Goal: Task Accomplishment & Management: Use online tool/utility

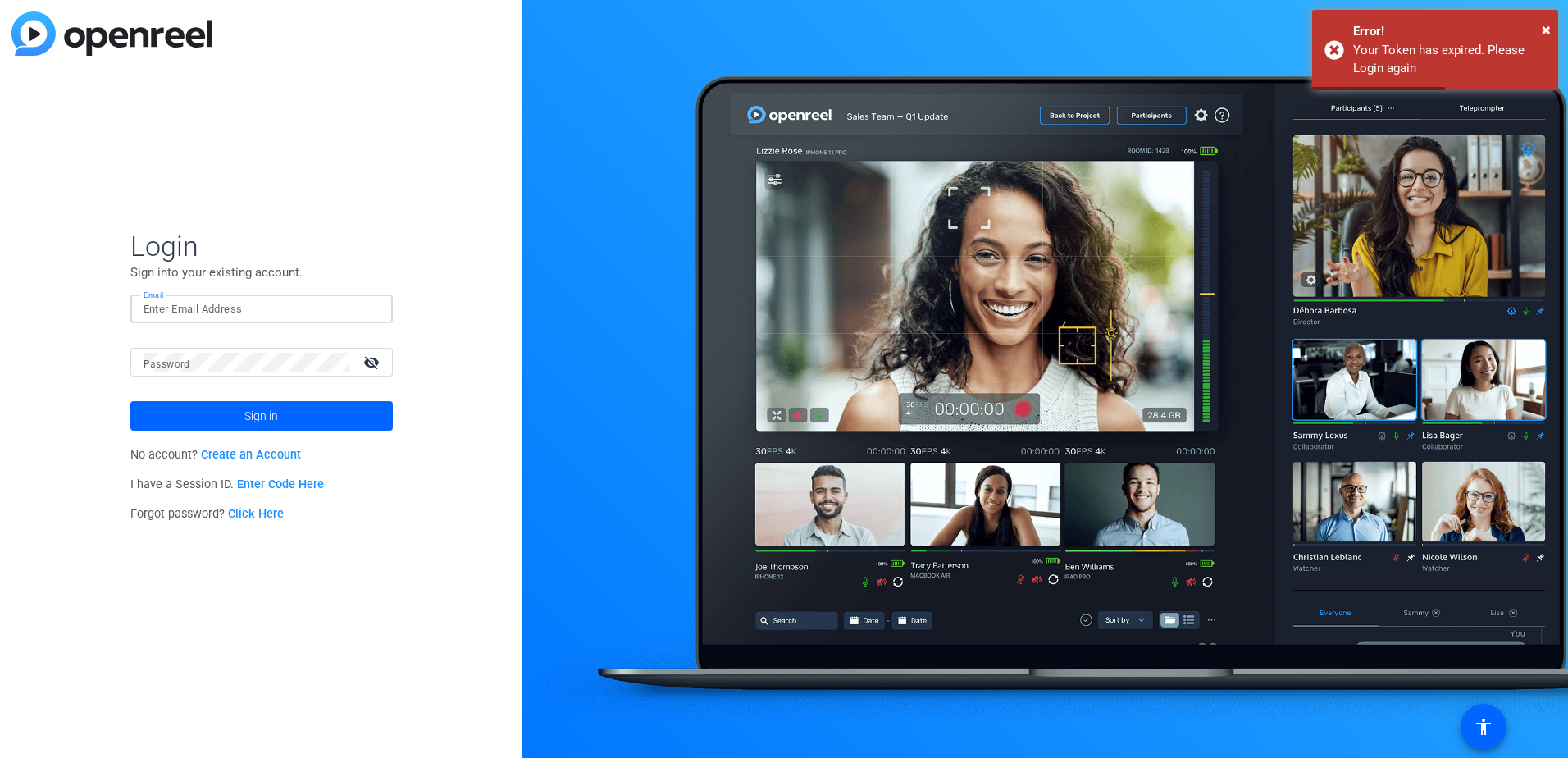
click at [198, 307] on input "Email" at bounding box center [262, 309] width 236 height 20
type input "[EMAIL_ADDRESS][DOMAIN_NAME]"
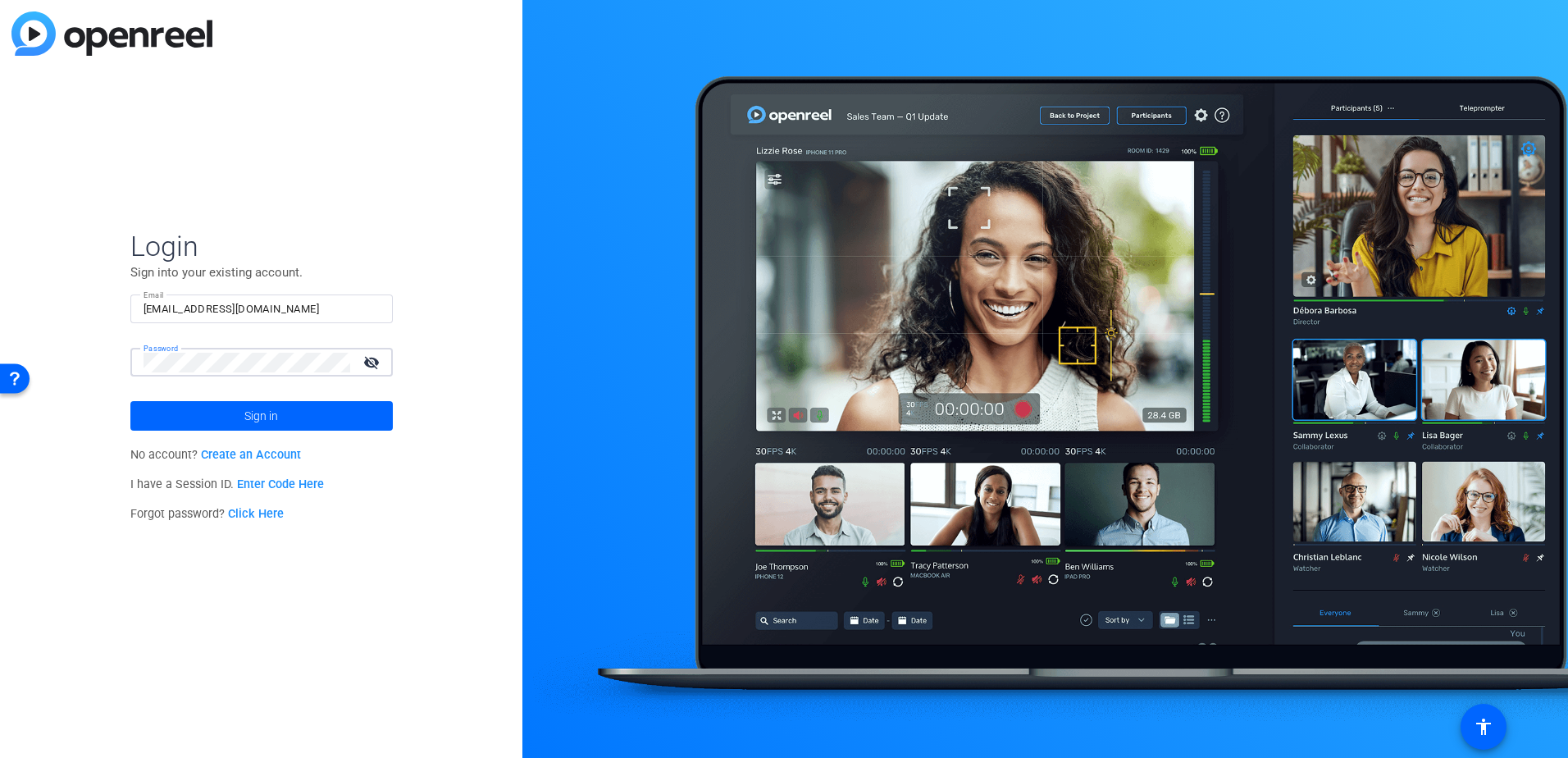
click at [0, 373] on html "Accessibility Screen-Reader Guide, Feedback, and Issue Reporting | New window L…" at bounding box center [784, 379] width 1568 height 758
click at [378, 368] on mat-icon "visibility_off" at bounding box center [373, 361] width 39 height 24
click at [246, 407] on span "Sign in" at bounding box center [261, 415] width 34 height 41
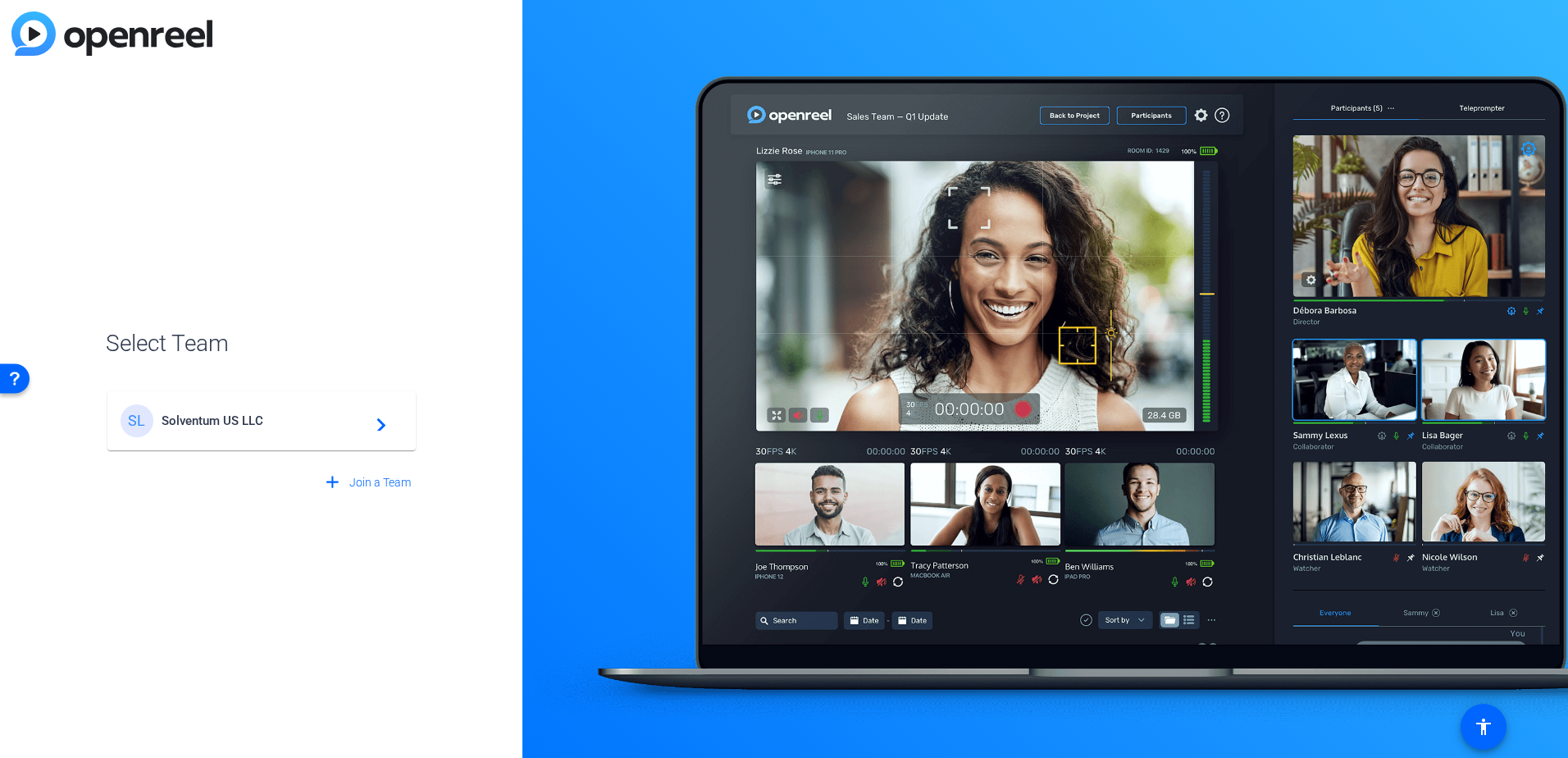
click at [322, 427] on span "Solventum US LLC" at bounding box center [264, 420] width 205 height 15
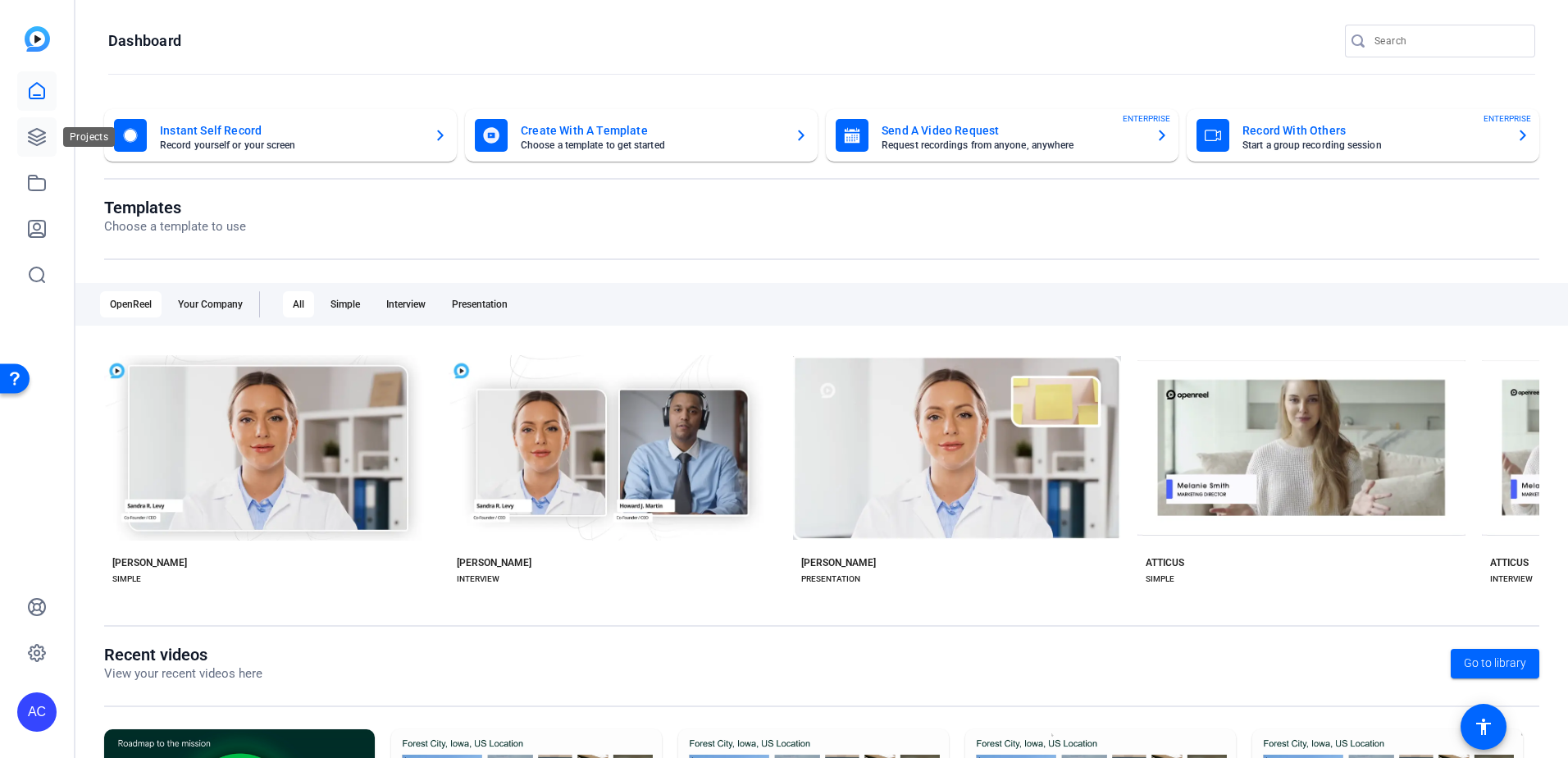
click at [37, 140] on icon at bounding box center [37, 137] width 17 height 17
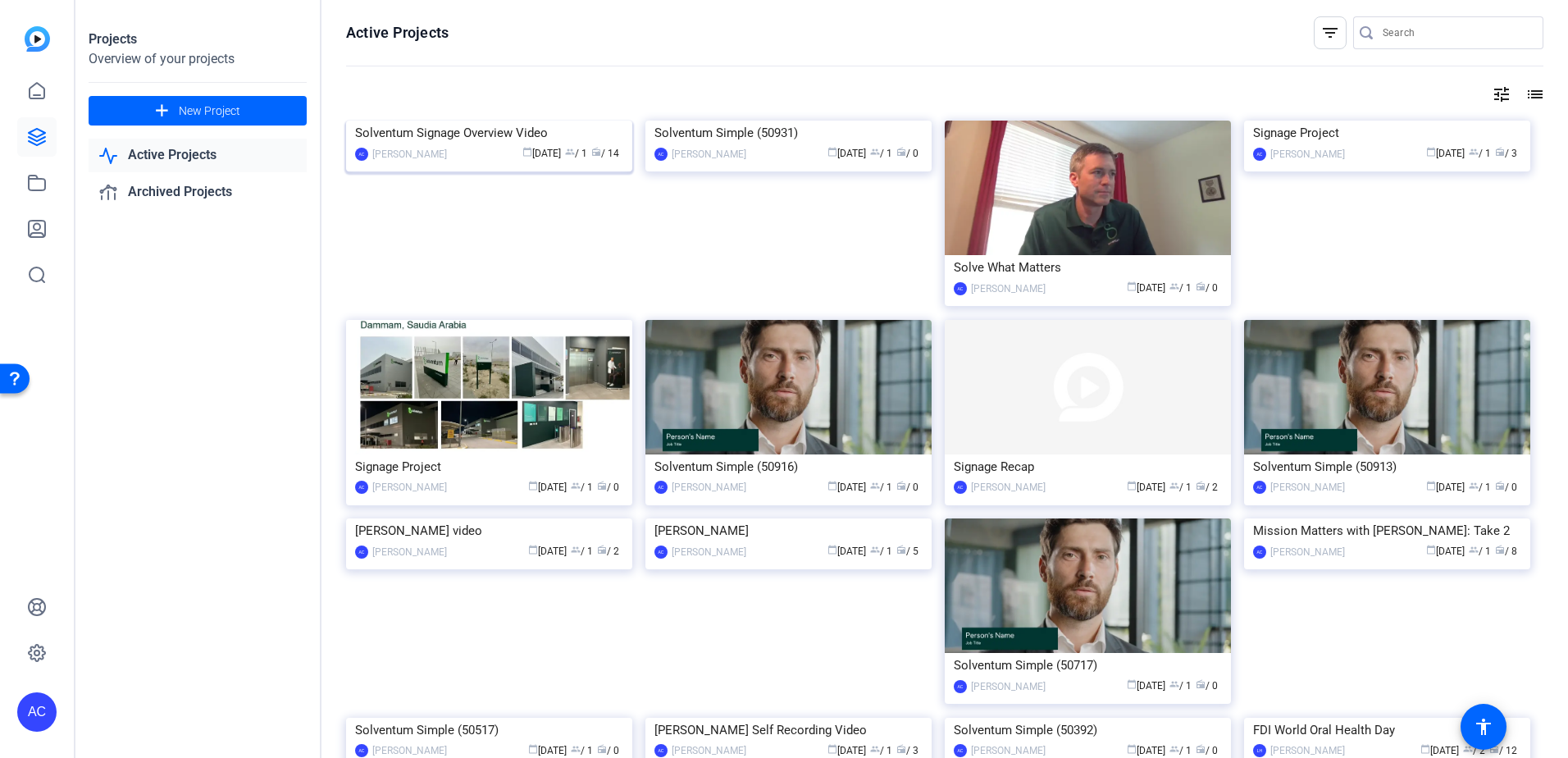
click at [521, 120] on img at bounding box center [490, 120] width 286 height 0
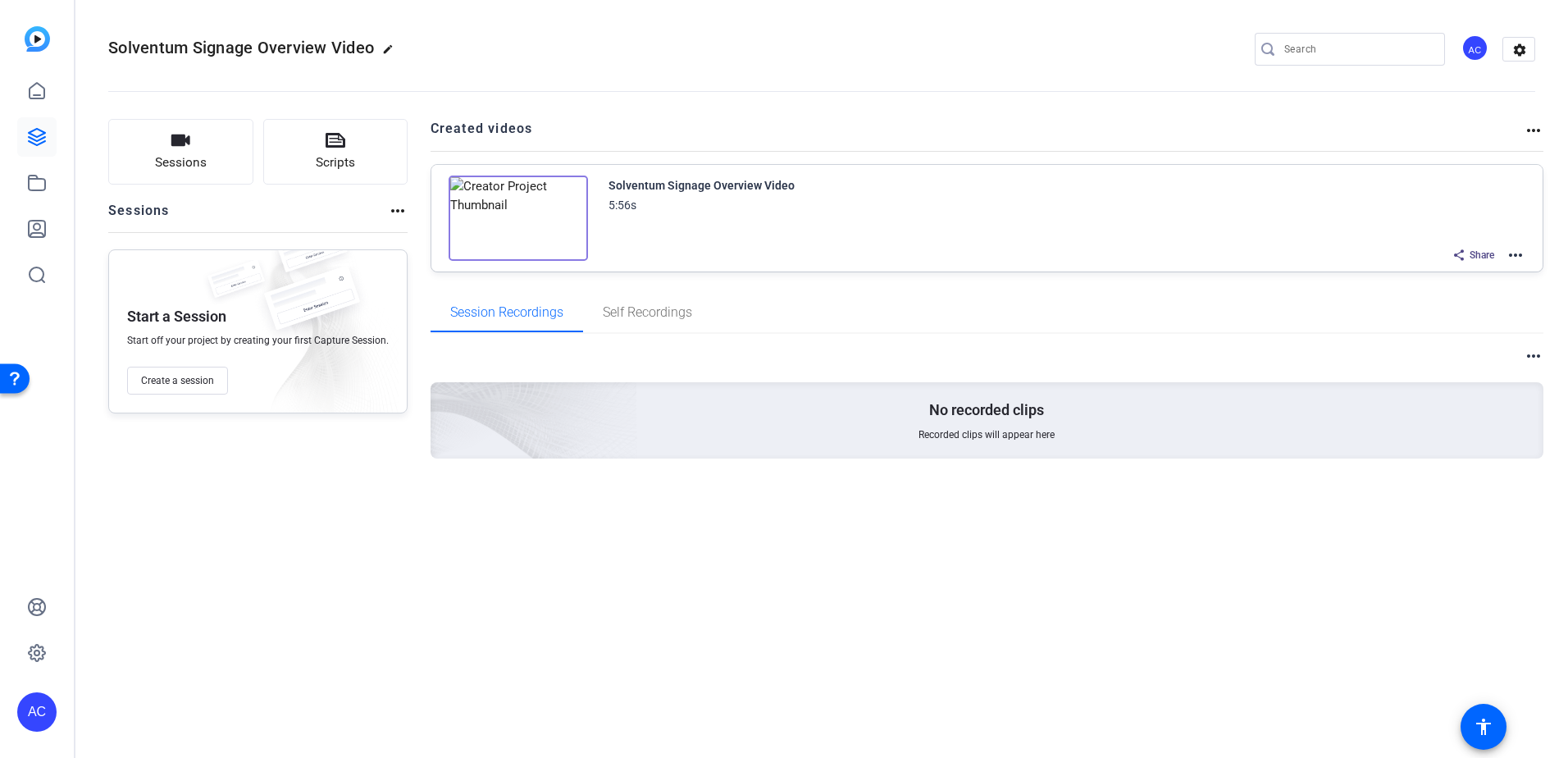
click at [525, 215] on img at bounding box center [518, 218] width 140 height 85
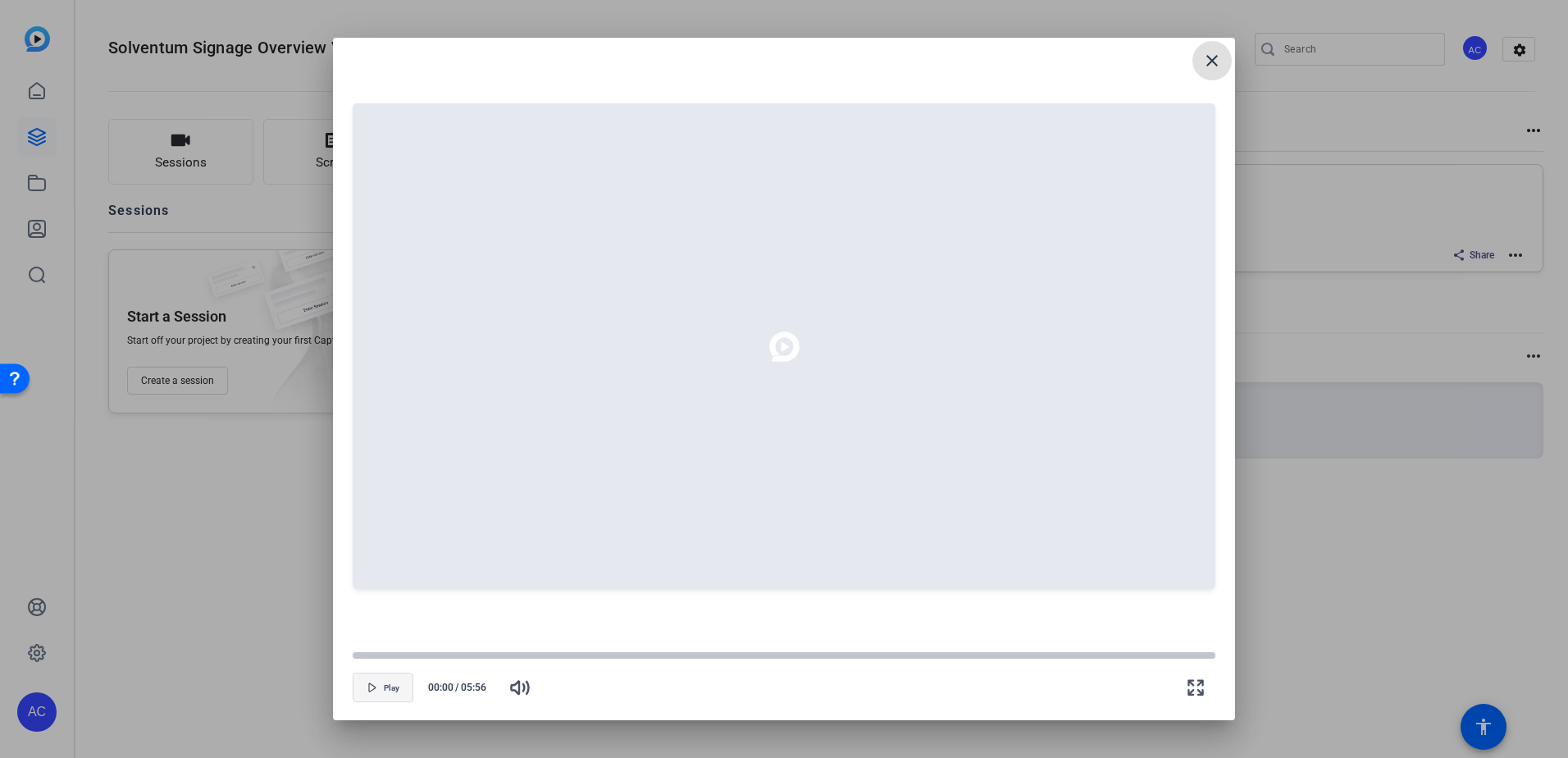
click at [394, 700] on span "button" at bounding box center [383, 686] width 59 height 39
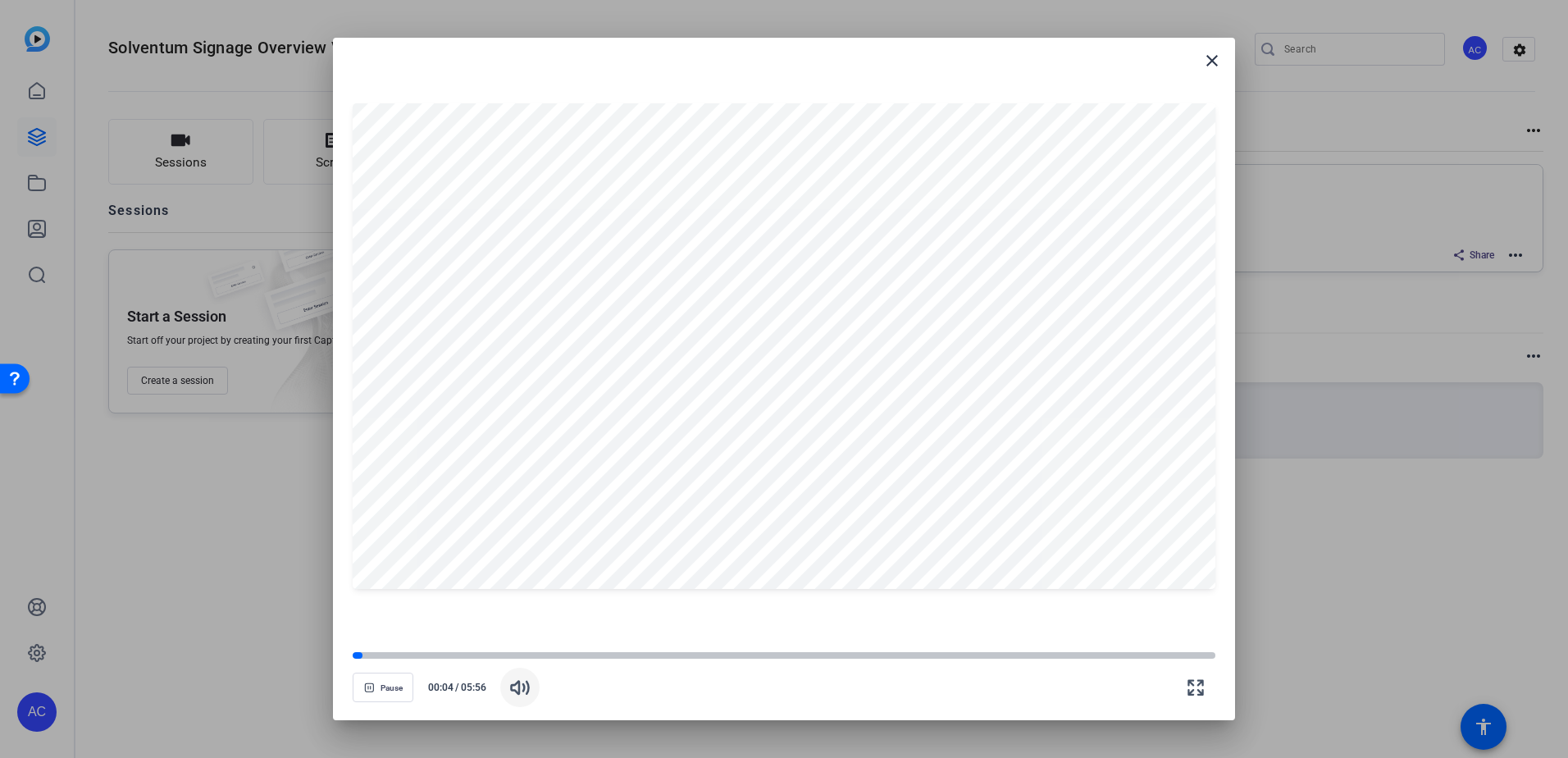
click at [527, 686] on icon "button" at bounding box center [520, 686] width 20 height 20
click at [535, 657] on div at bounding box center [784, 654] width 863 height 8
click at [465, 654] on div at bounding box center [444, 654] width 184 height 8
click at [498, 654] on div at bounding box center [784, 654] width 863 height 8
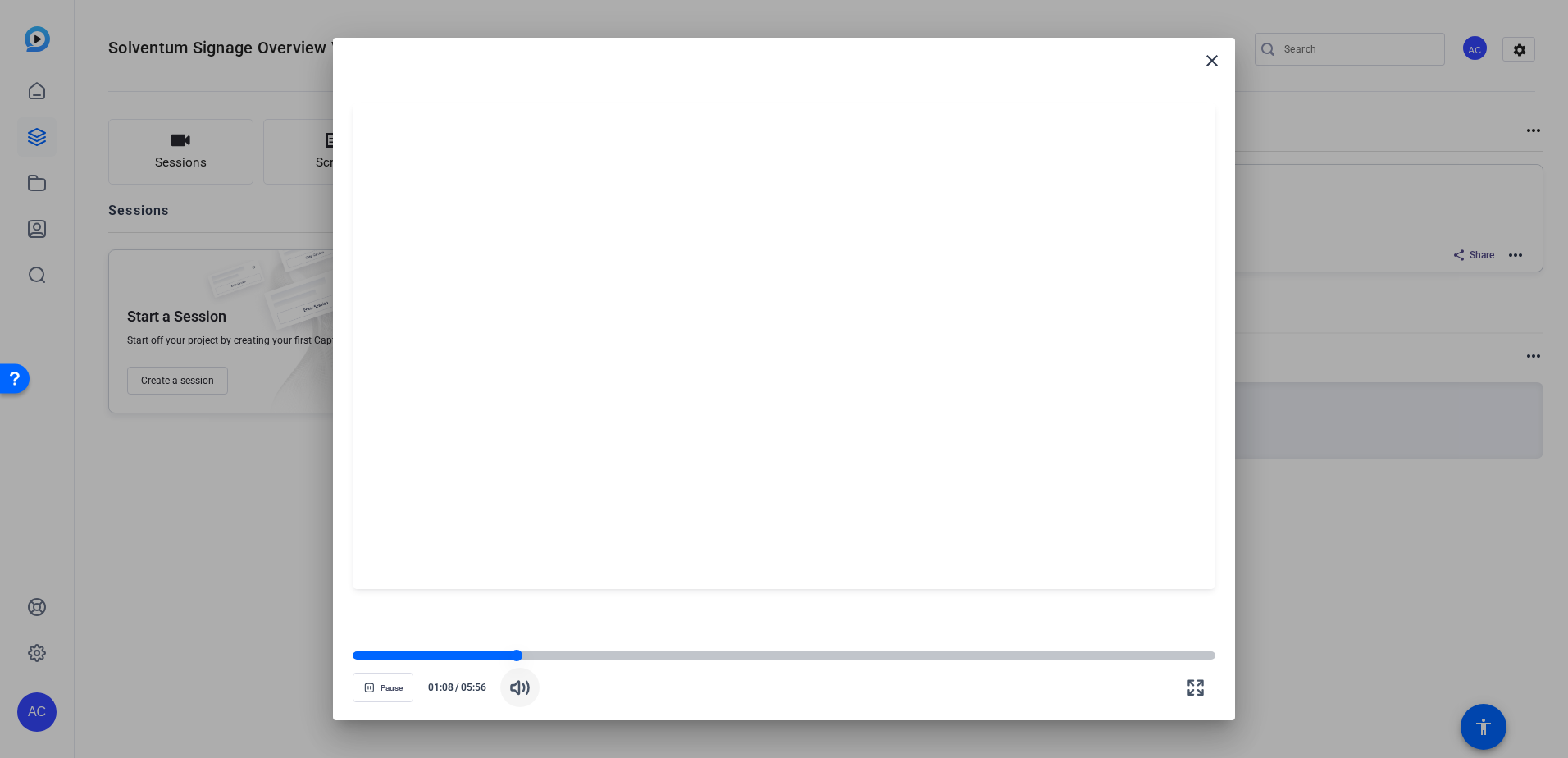
click at [509, 658] on div at bounding box center [435, 654] width 164 height 8
click at [507, 655] on div at bounding box center [510, 655] width 11 height 11
click at [504, 654] on div at bounding box center [510, 655] width 14 height 14
click at [503, 653] on div at bounding box center [508, 655] width 14 height 14
click at [501, 652] on div at bounding box center [506, 655] width 11 height 11
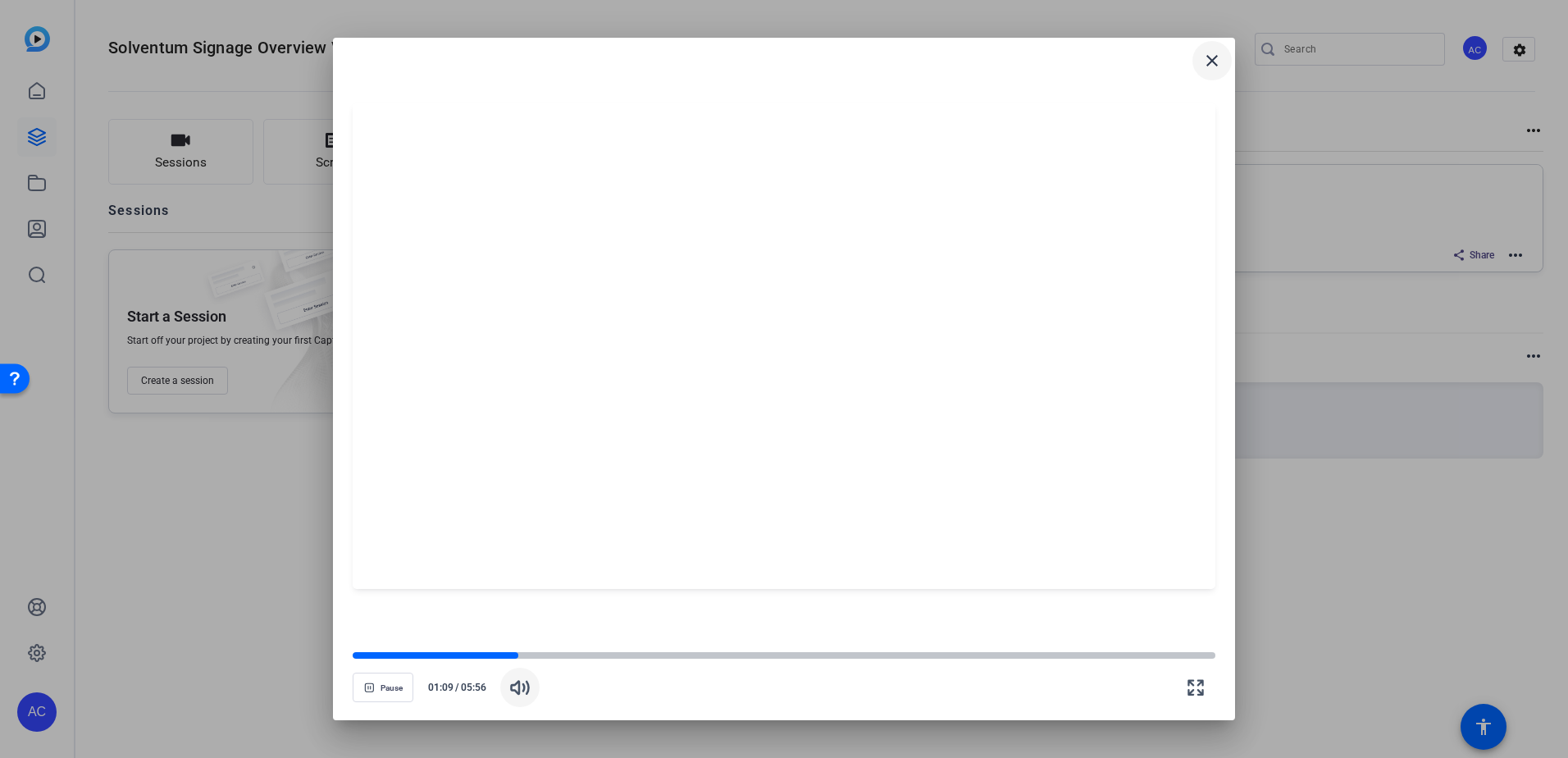
click at [1206, 67] on mat-icon "close" at bounding box center [1212, 60] width 20 height 20
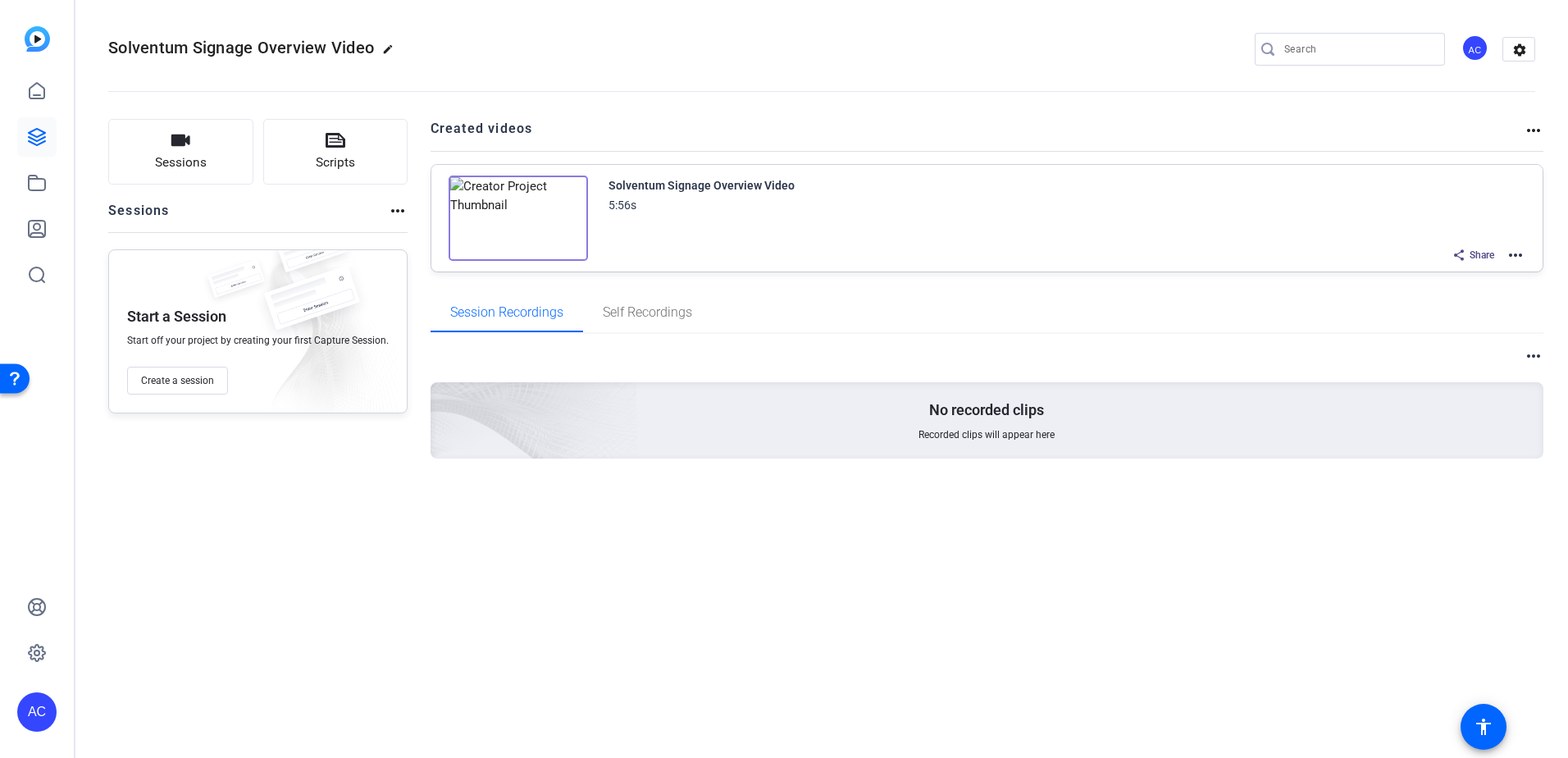
click at [1523, 256] on mat-icon "more_horiz" at bounding box center [1516, 255] width 20 height 20
click at [1432, 277] on span "Edit in Creator" at bounding box center [1455, 275] width 114 height 20
